Goal: Information Seeking & Learning: Learn about a topic

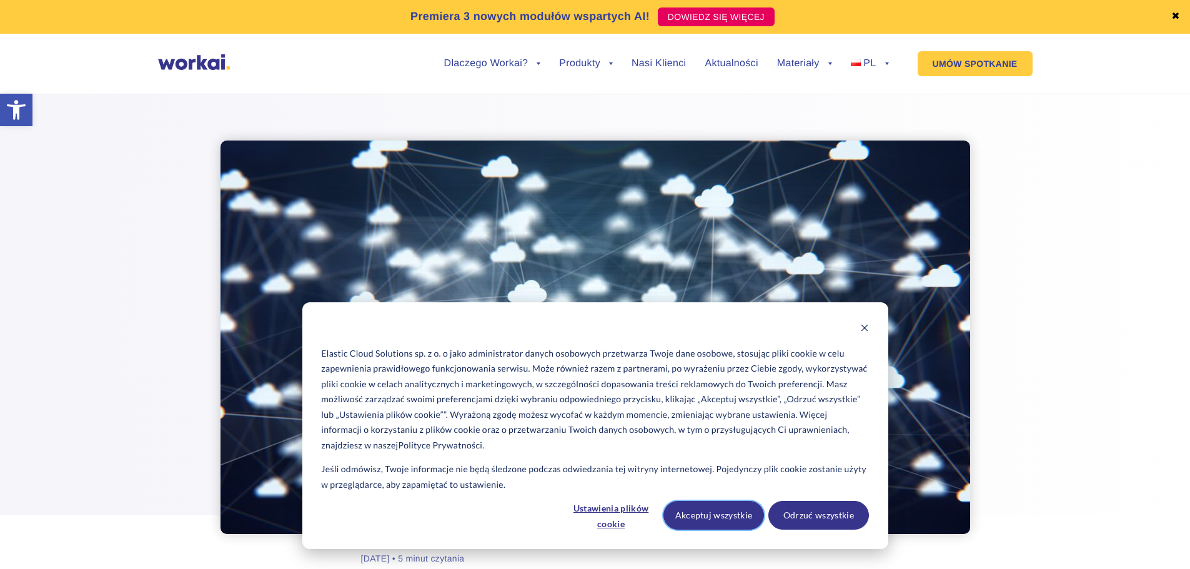
click at [734, 517] on button "Akceptuj wszystkie" at bounding box center [714, 515] width 101 height 29
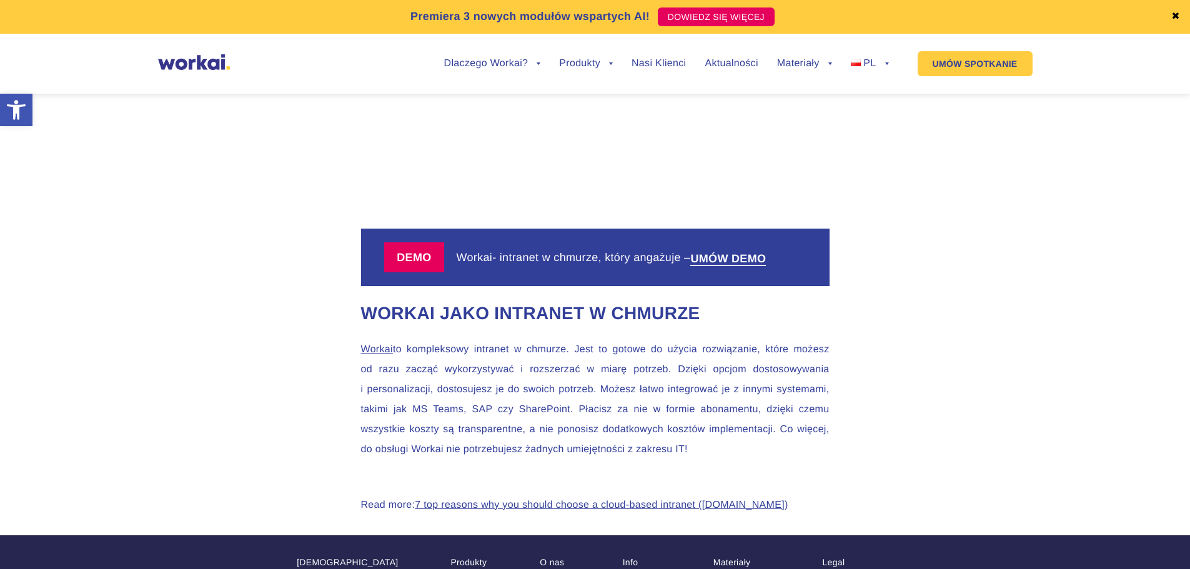
scroll to position [3187, 0]
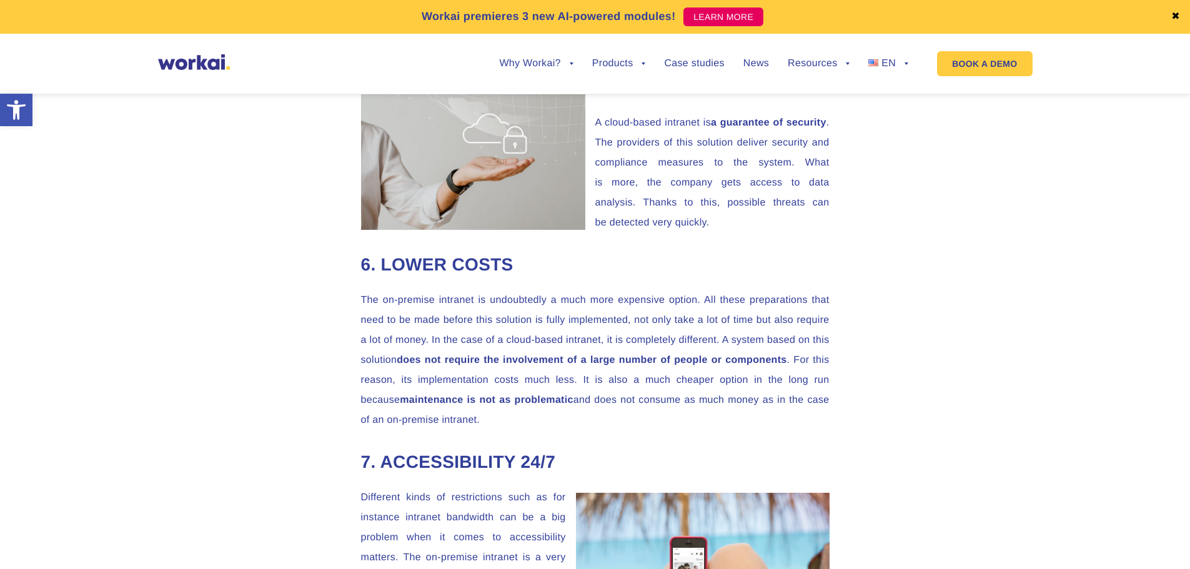
scroll to position [2062, 0]
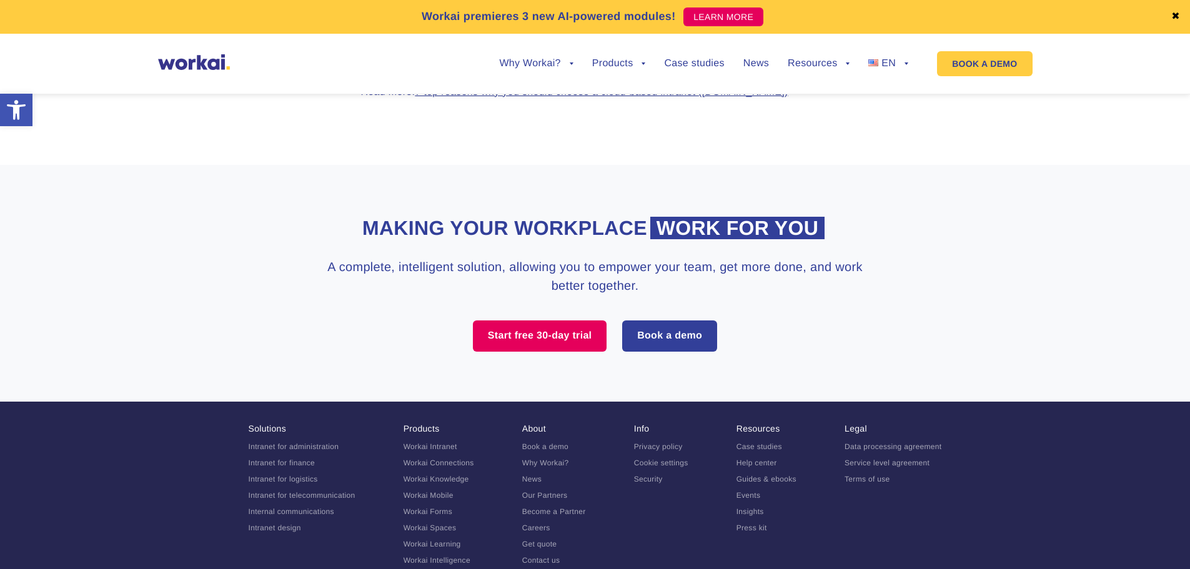
scroll to position [3749, 0]
